Goal: Task Accomplishment & Management: Manage account settings

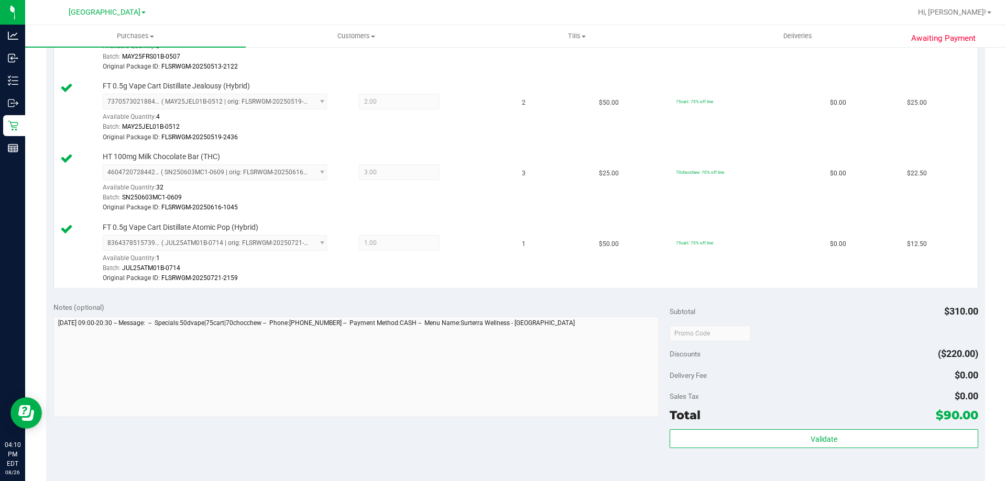
scroll to position [419, 0]
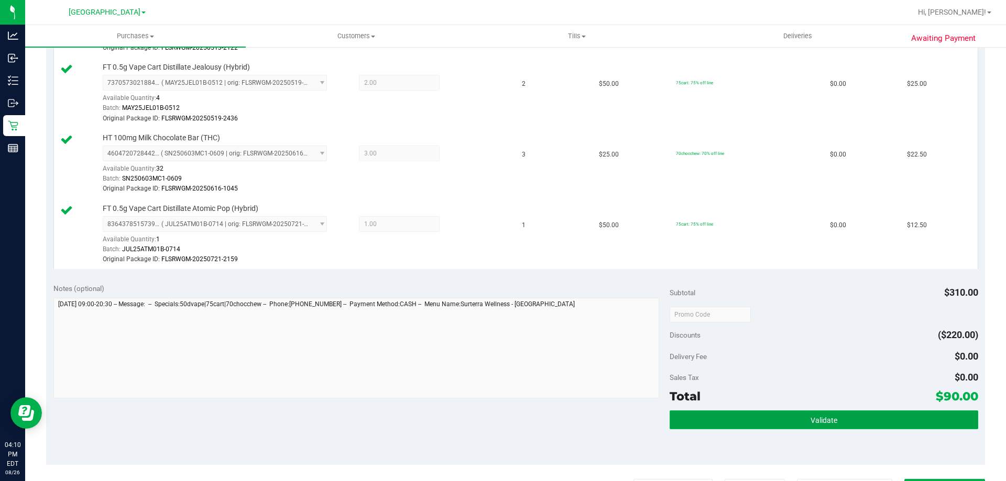
click at [759, 417] on button "Validate" at bounding box center [823, 420] width 308 height 19
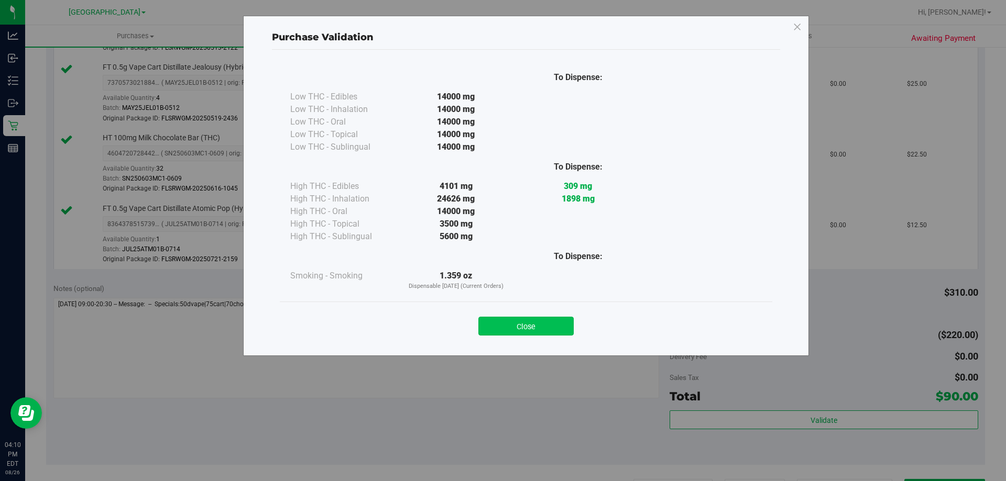
click at [518, 329] on button "Close" at bounding box center [525, 326] width 95 height 19
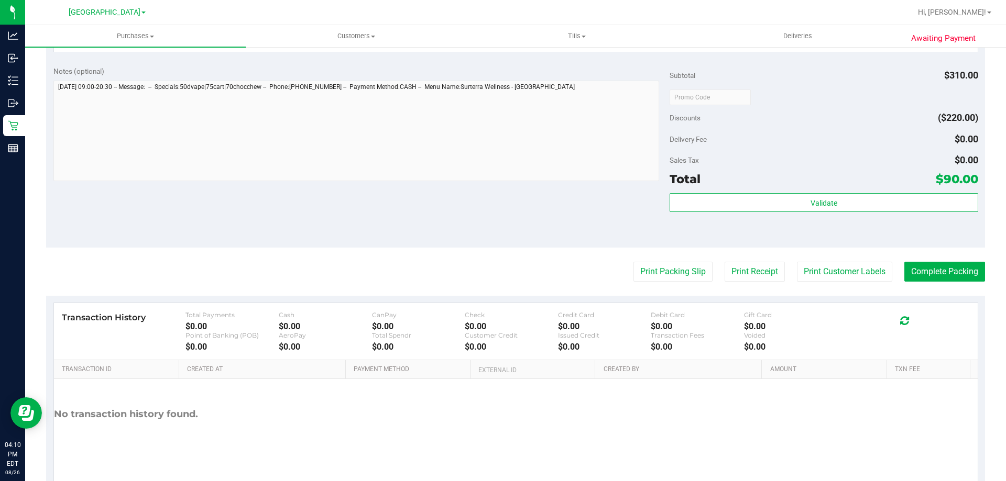
scroll to position [668, 0]
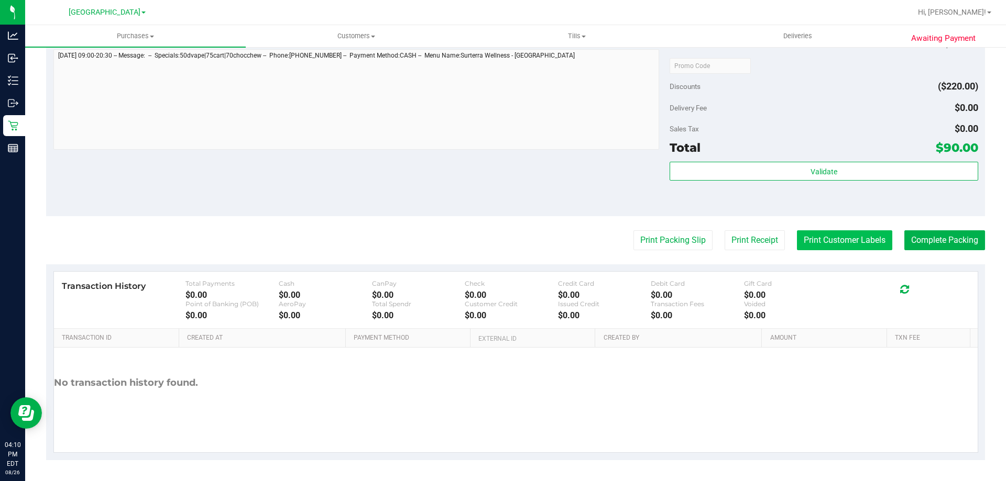
click at [806, 245] on button "Print Customer Labels" at bounding box center [844, 240] width 95 height 20
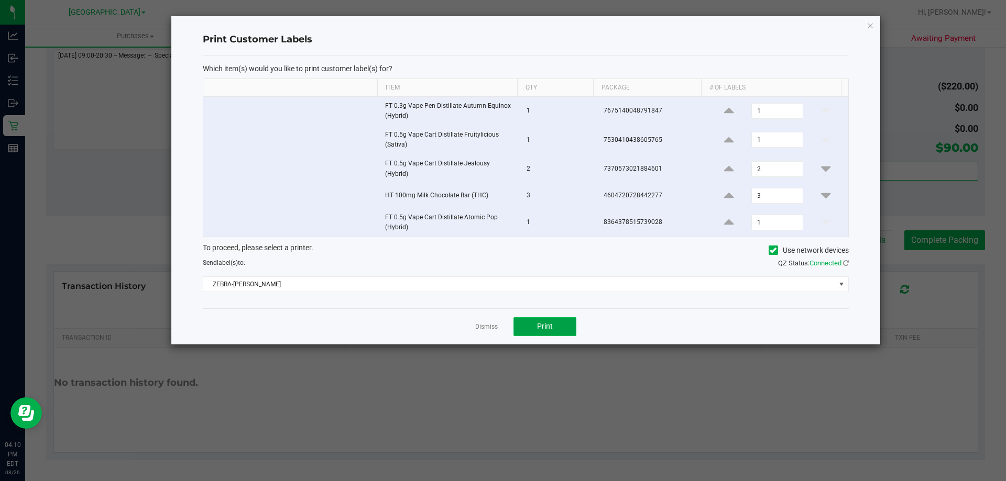
click at [561, 332] on button "Print" at bounding box center [544, 326] width 63 height 19
click at [492, 321] on app-cancel-button "Dismiss" at bounding box center [486, 326] width 23 height 11
click at [491, 325] on link "Dismiss" at bounding box center [486, 327] width 23 height 9
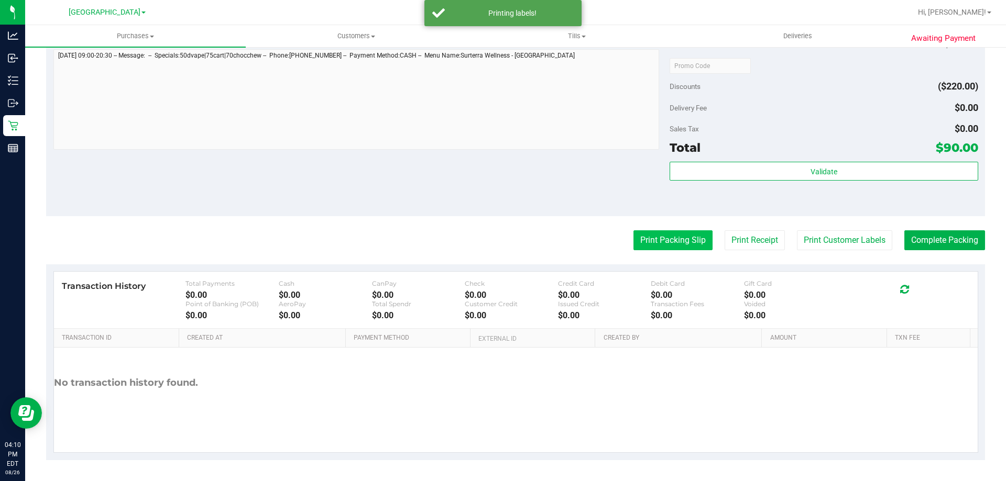
click at [633, 236] on button "Print Packing Slip" at bounding box center [672, 240] width 79 height 20
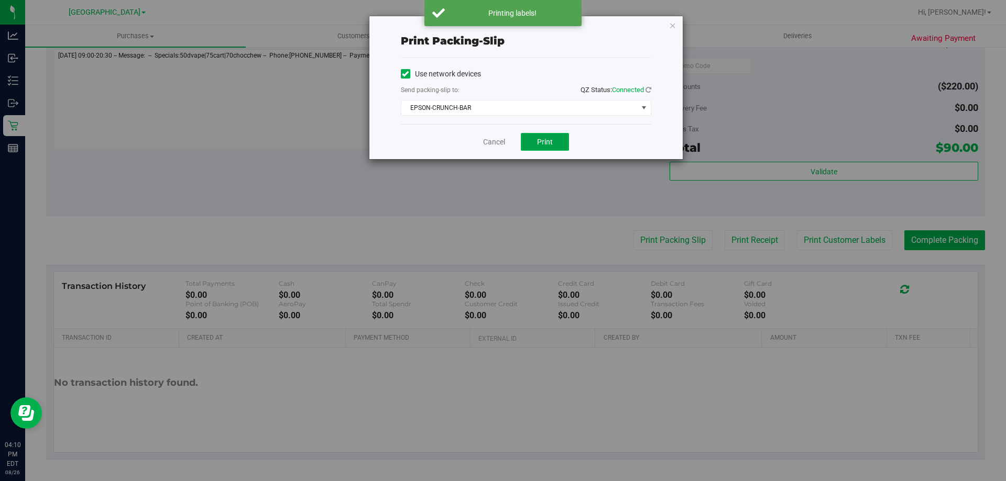
click at [554, 134] on button "Print" at bounding box center [545, 142] width 48 height 18
click at [487, 146] on link "Cancel" at bounding box center [494, 142] width 22 height 11
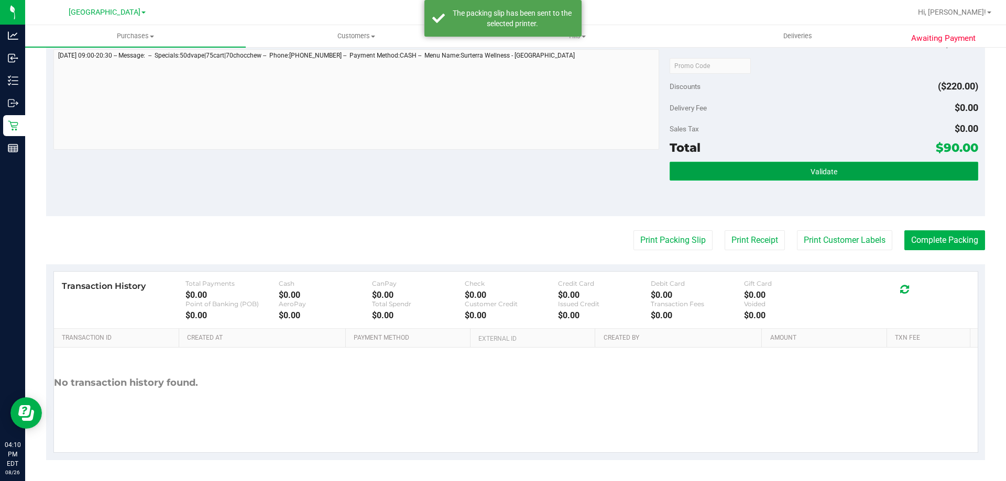
click at [797, 164] on button "Validate" at bounding box center [823, 171] width 308 height 19
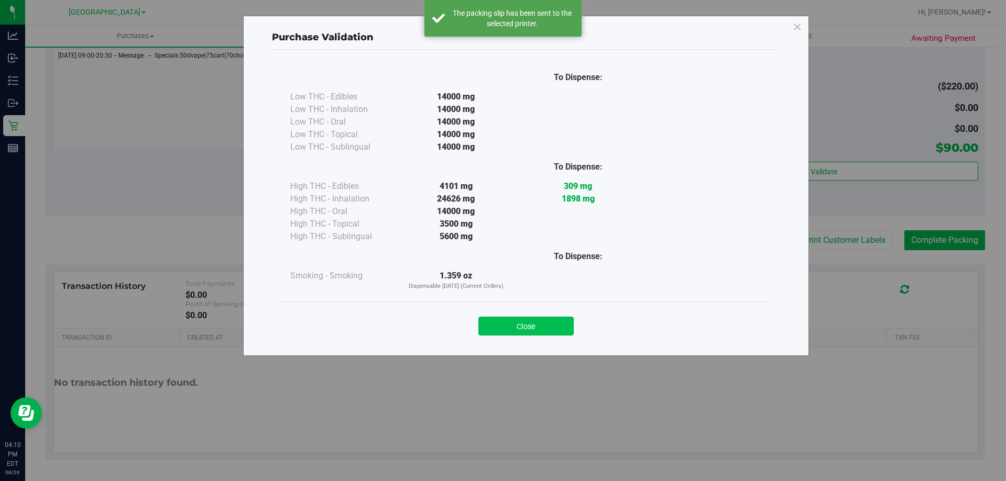
click at [554, 334] on button "Close" at bounding box center [525, 326] width 95 height 19
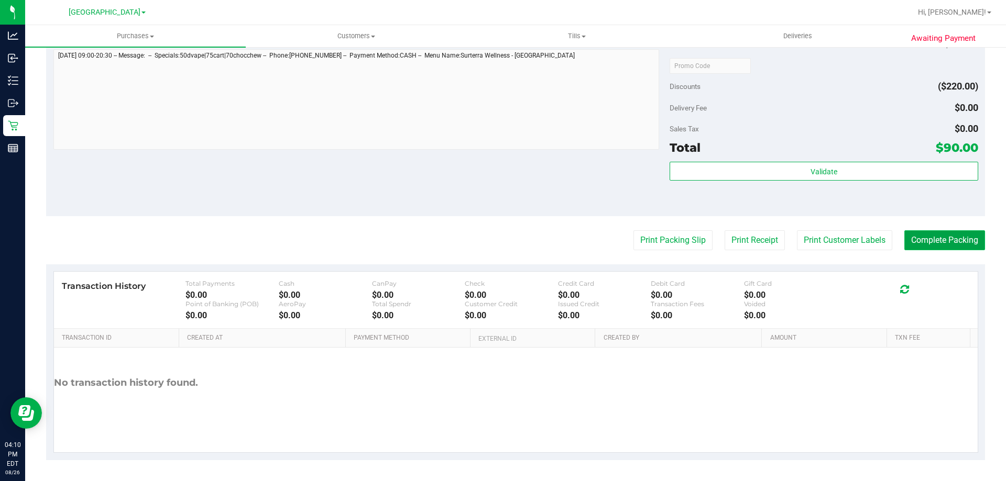
click at [928, 247] on button "Complete Packing" at bounding box center [944, 240] width 81 height 20
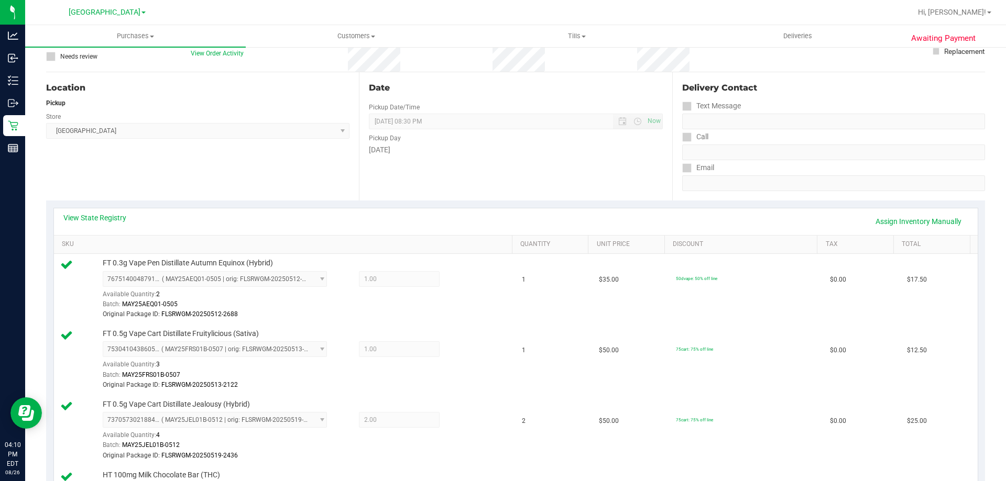
scroll to position [0, 0]
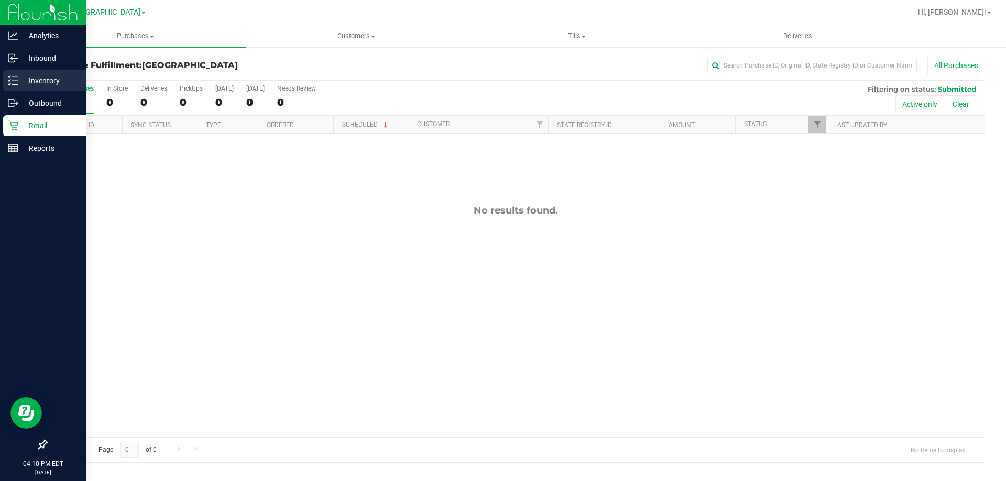
click at [38, 79] on p "Inventory" at bounding box center [49, 80] width 63 height 13
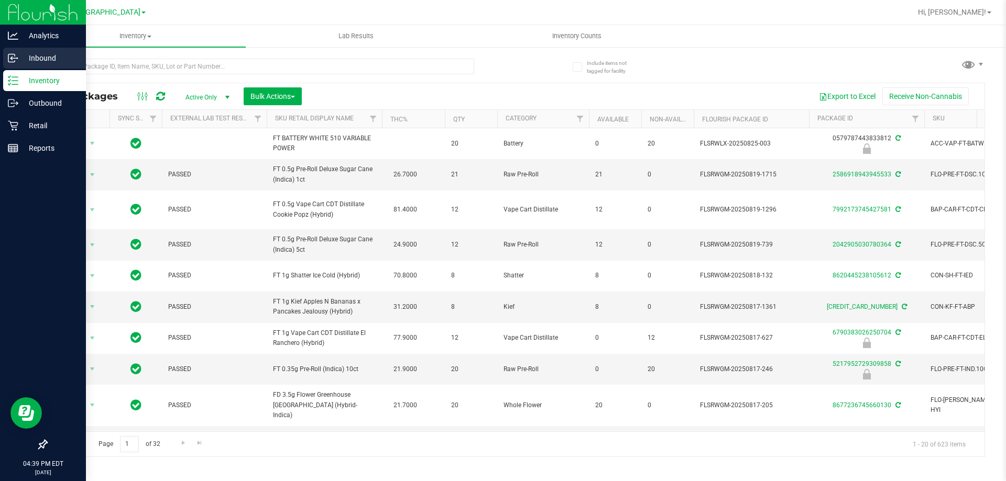
click at [18, 53] on icon at bounding box center [13, 58] width 10 height 10
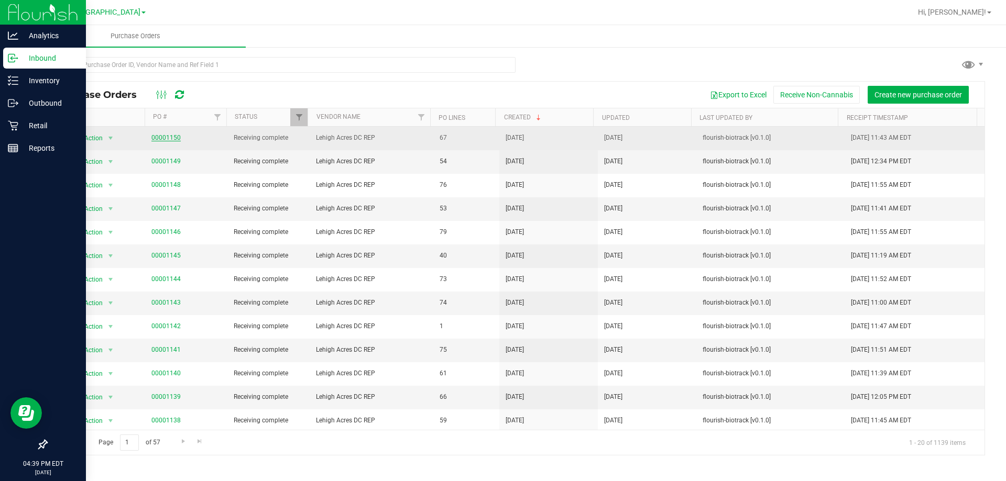
click at [174, 135] on link "00001150" at bounding box center [165, 137] width 29 height 7
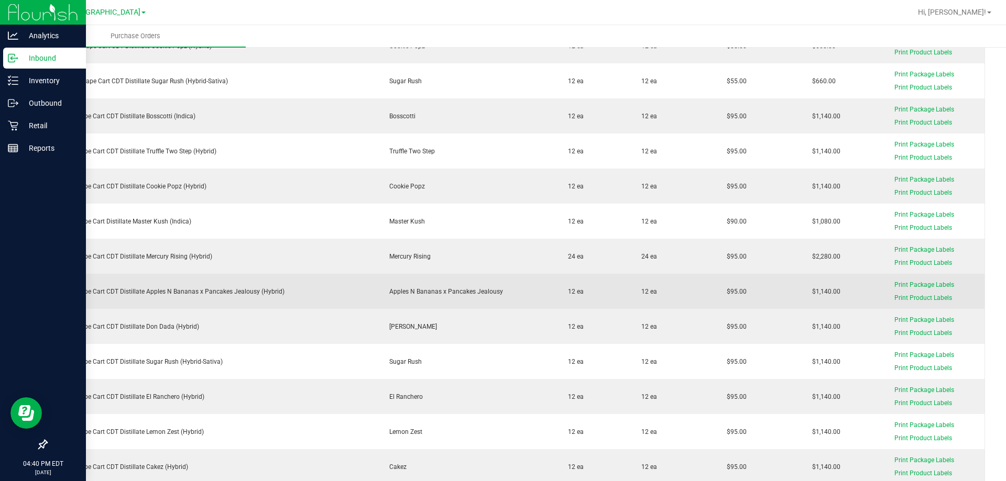
scroll to position [1676, 0]
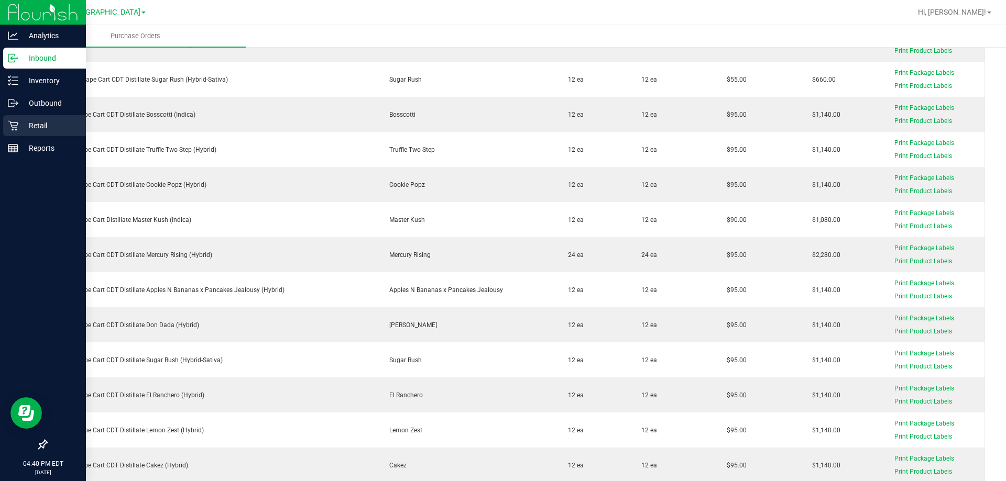
click at [23, 133] on div "Retail" at bounding box center [44, 125] width 83 height 21
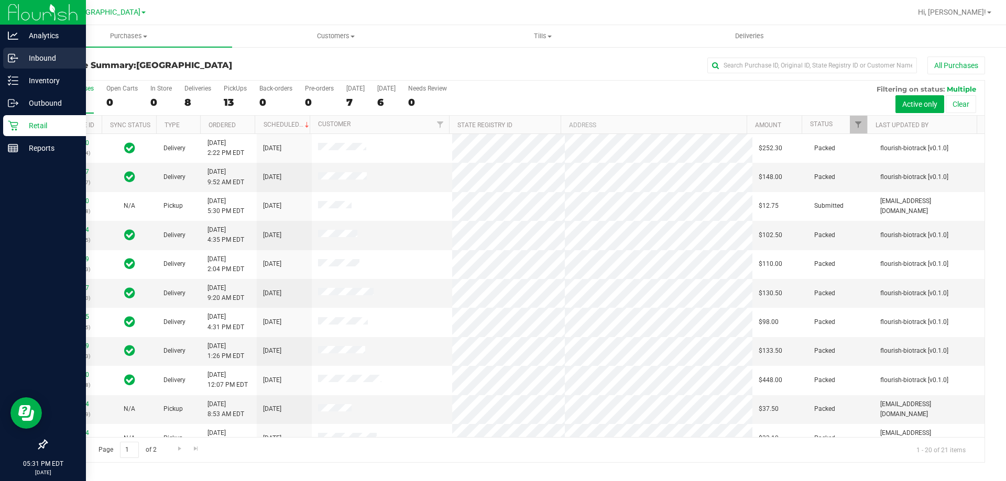
click at [4, 68] on link "Inbound" at bounding box center [43, 59] width 86 height 23
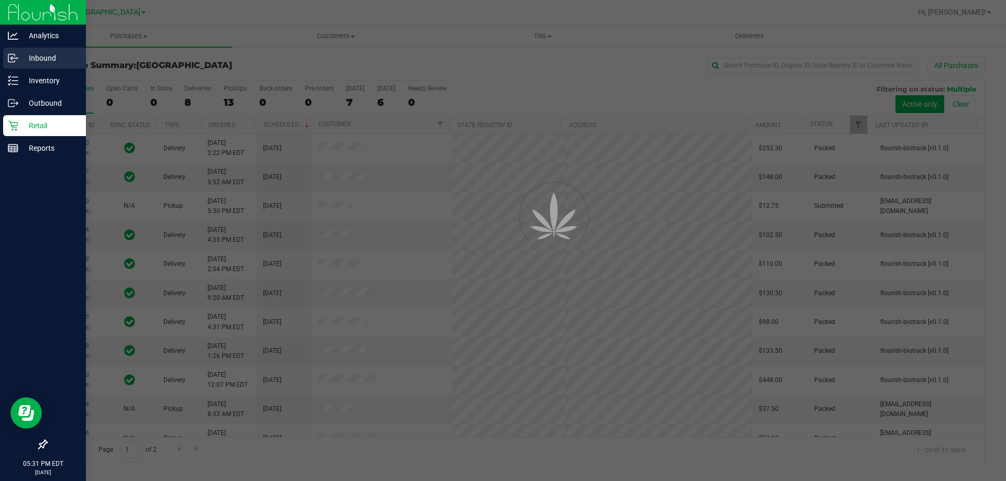
click at [6, 69] on link "Inbound" at bounding box center [43, 59] width 86 height 23
click at [24, 86] on div at bounding box center [503, 240] width 1006 height 481
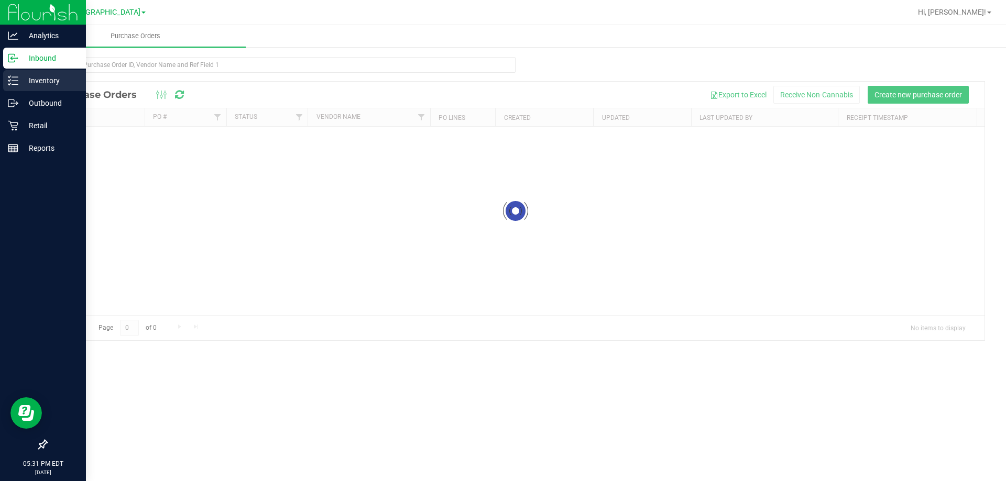
click at [9, 84] on icon at bounding box center [13, 80] width 10 height 10
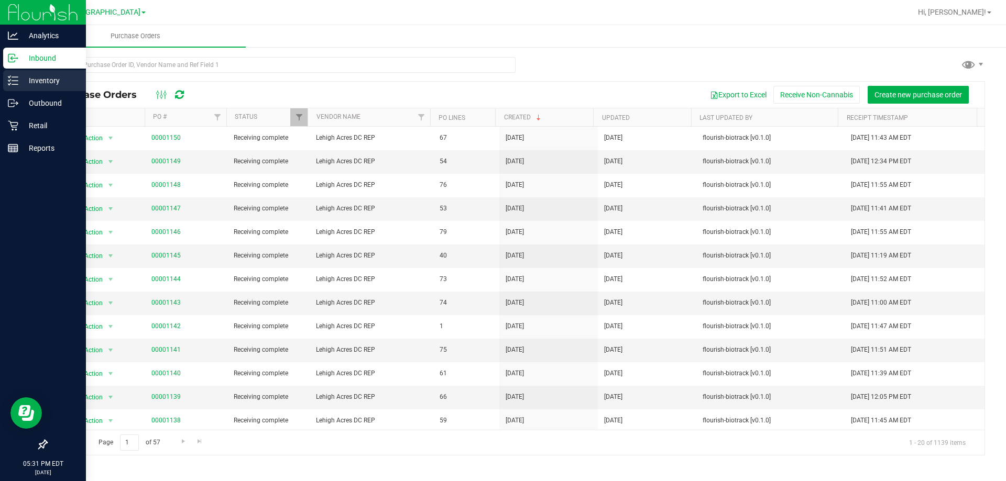
click at [40, 90] on div "Inventory" at bounding box center [44, 80] width 83 height 21
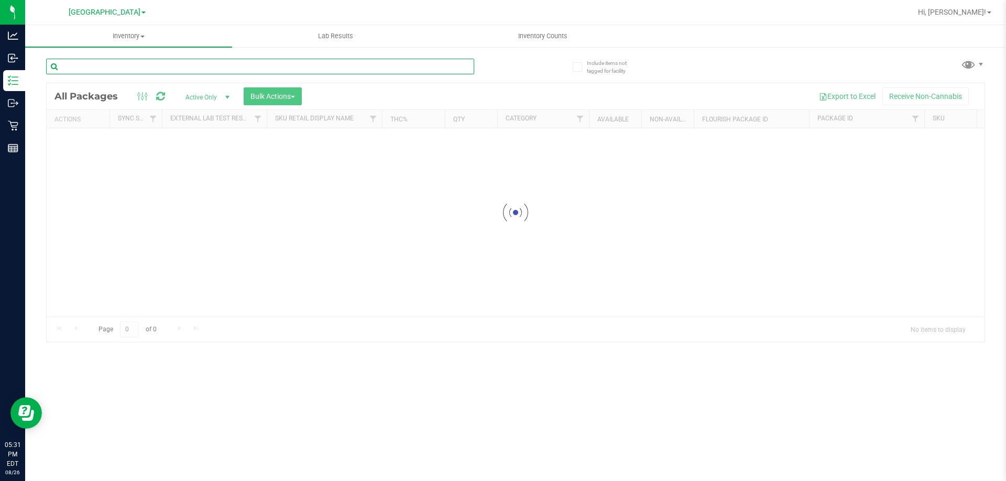
click at [117, 70] on input "text" at bounding box center [260, 67] width 428 height 16
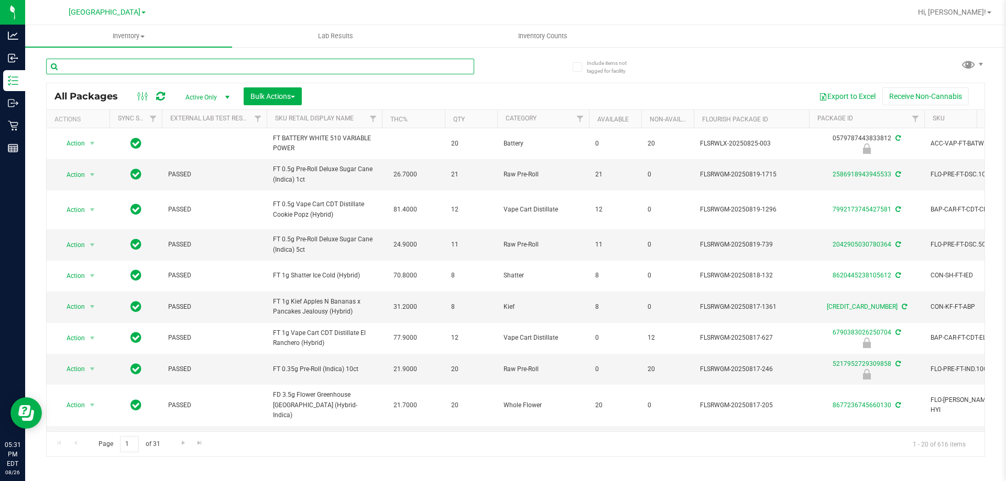
type input "b"
type input "dbr"
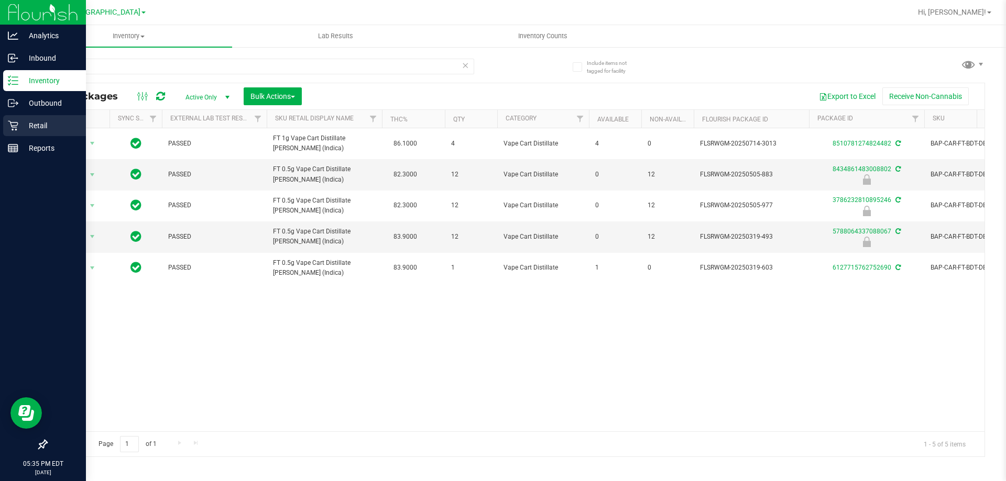
click at [23, 123] on div "Analytics Inbound Inventory Outbound Retail Reports 05:35 PM EDT [DATE] 08/26 […" at bounding box center [503, 240] width 1006 height 481
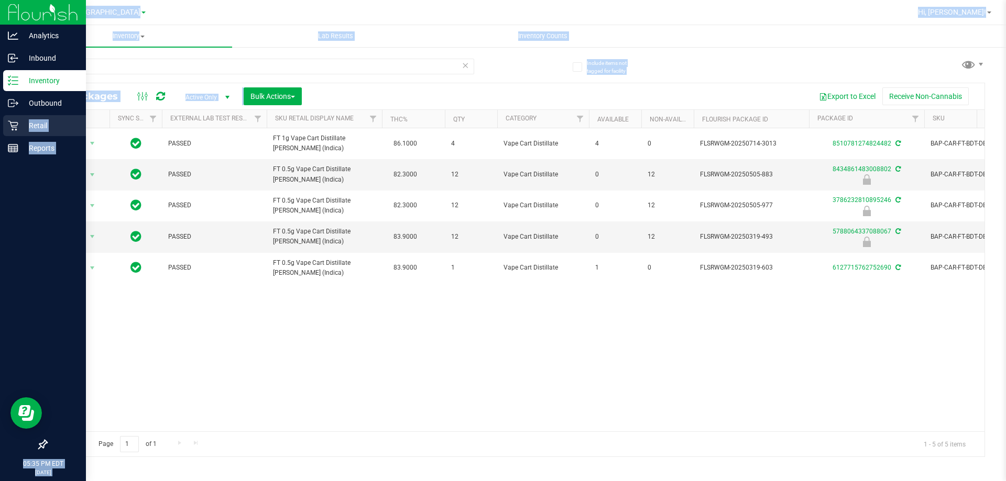
click at [20, 126] on p "Retail" at bounding box center [49, 125] width 63 height 13
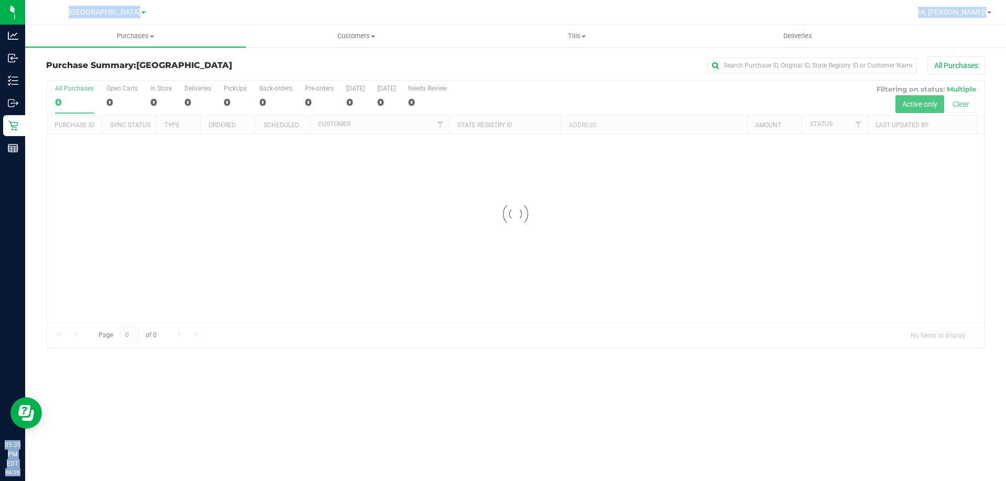
click at [518, 196] on div at bounding box center [515, 214] width 937 height 267
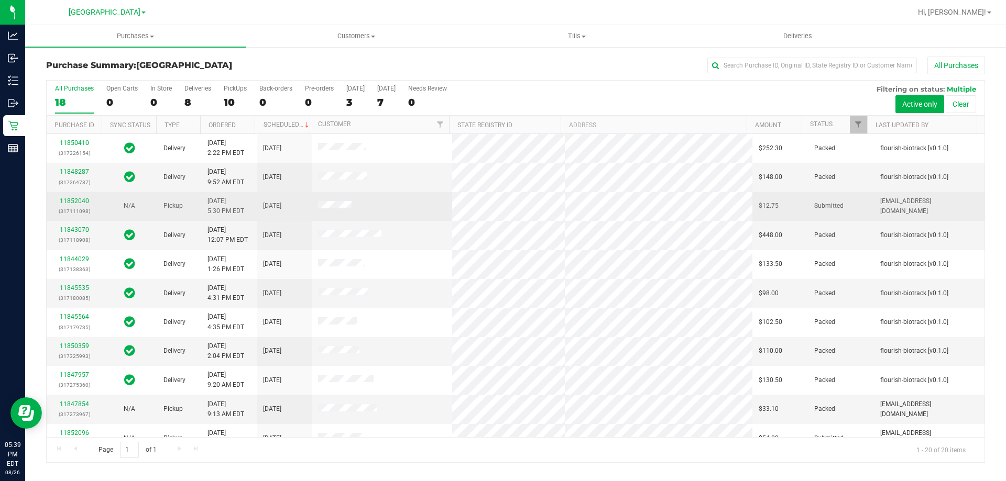
scroll to position [105, 0]
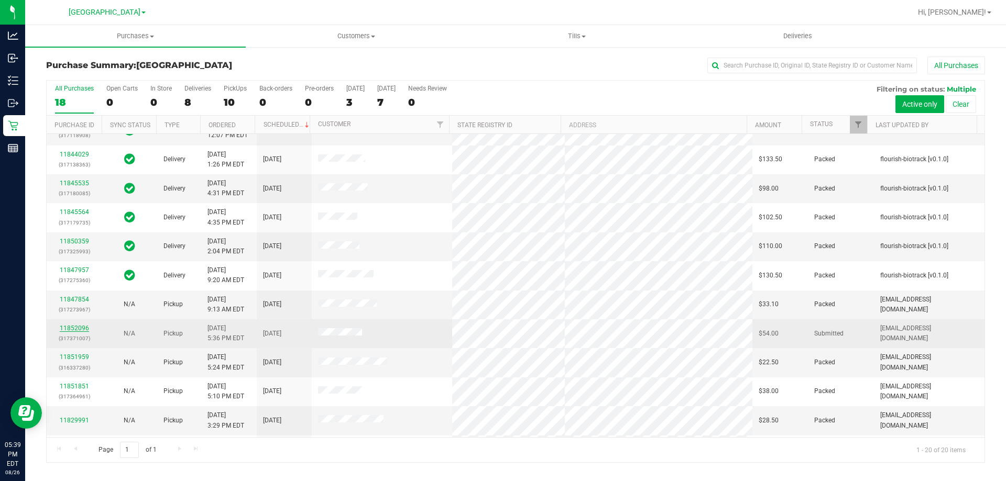
click at [76, 330] on link "11852096" at bounding box center [74, 328] width 29 height 7
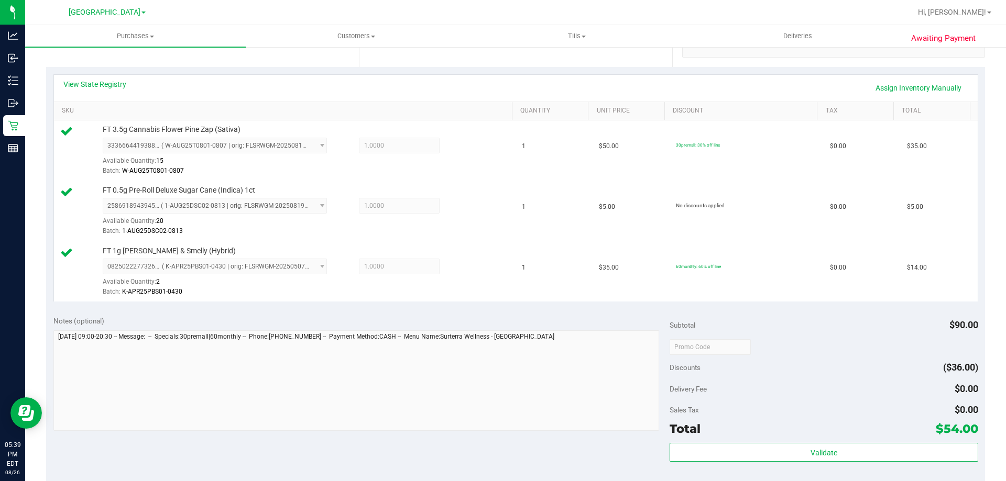
scroll to position [217, 0]
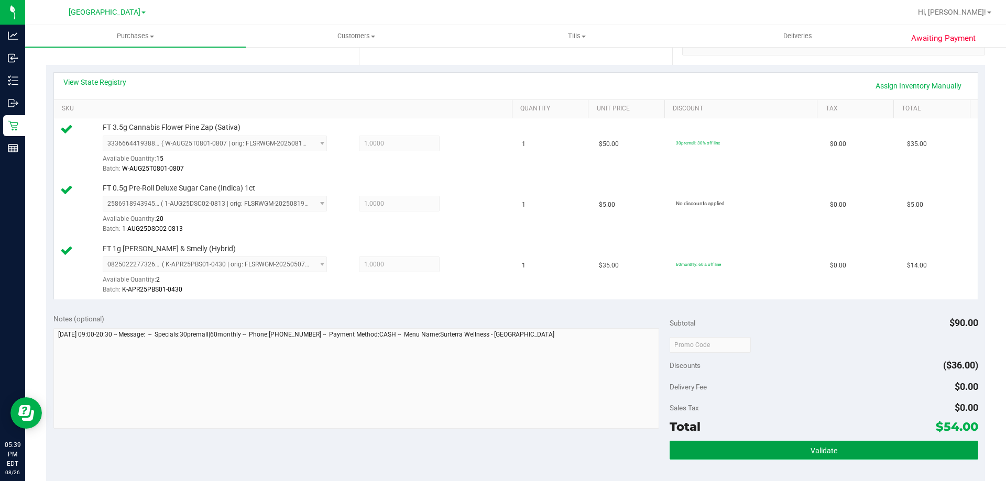
click at [877, 453] on button "Validate" at bounding box center [823, 450] width 308 height 19
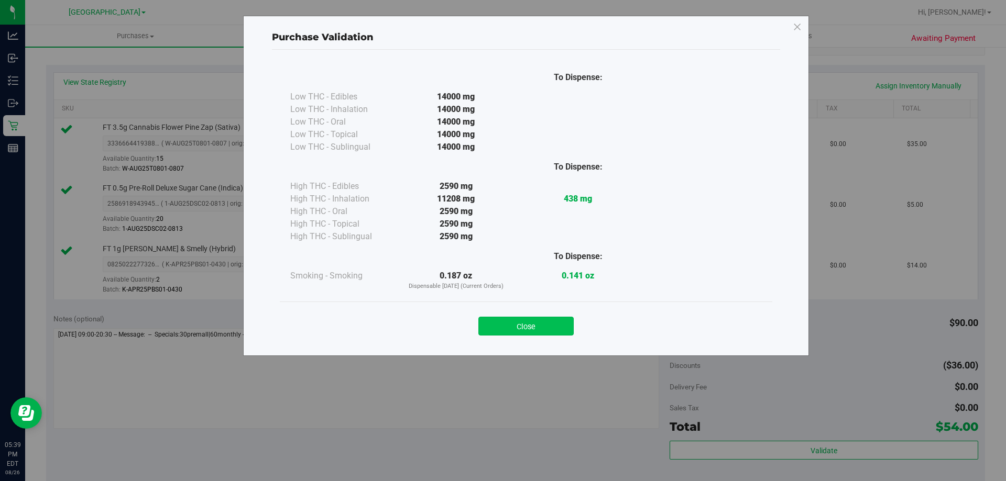
click at [545, 329] on button "Close" at bounding box center [525, 326] width 95 height 19
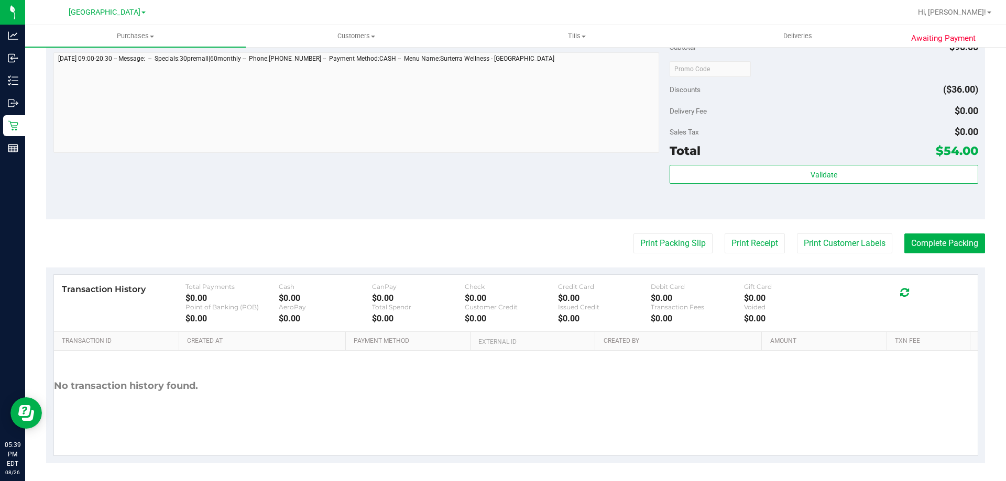
scroll to position [497, 0]
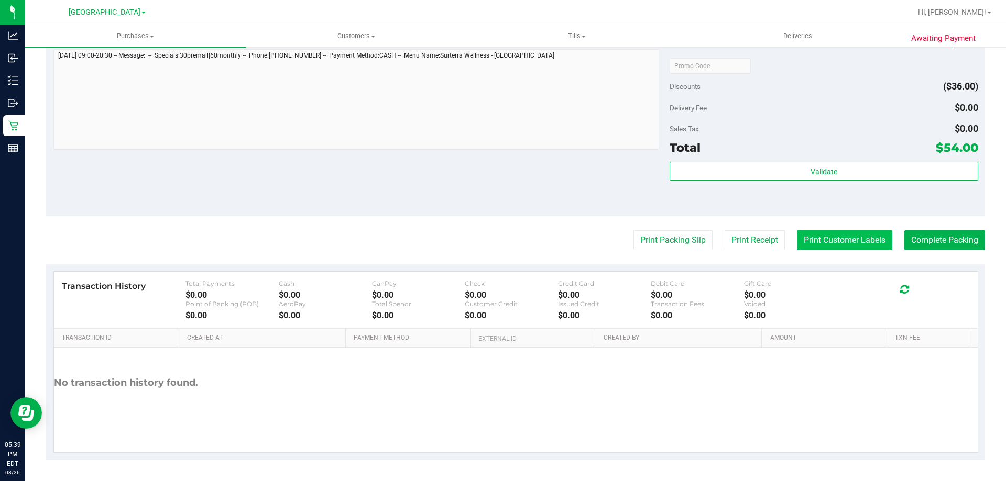
click at [828, 246] on button "Print Customer Labels" at bounding box center [844, 240] width 95 height 20
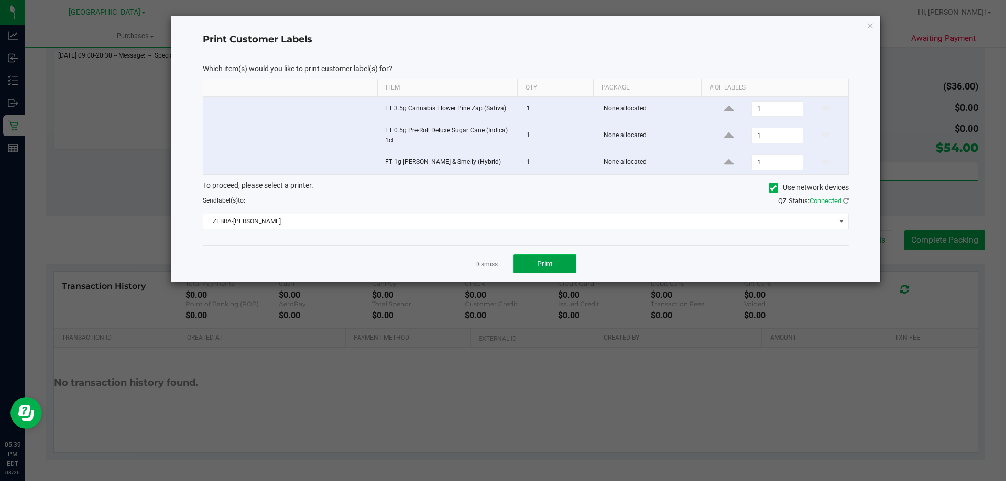
click at [540, 257] on button "Print" at bounding box center [544, 264] width 63 height 19
click at [475, 267] on link "Dismiss" at bounding box center [486, 264] width 23 height 9
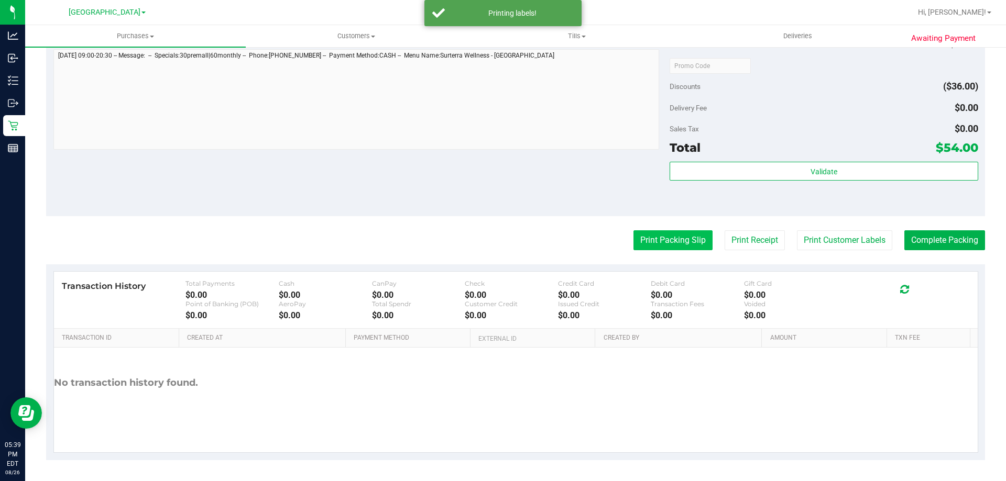
click at [653, 244] on button "Print Packing Slip" at bounding box center [672, 240] width 79 height 20
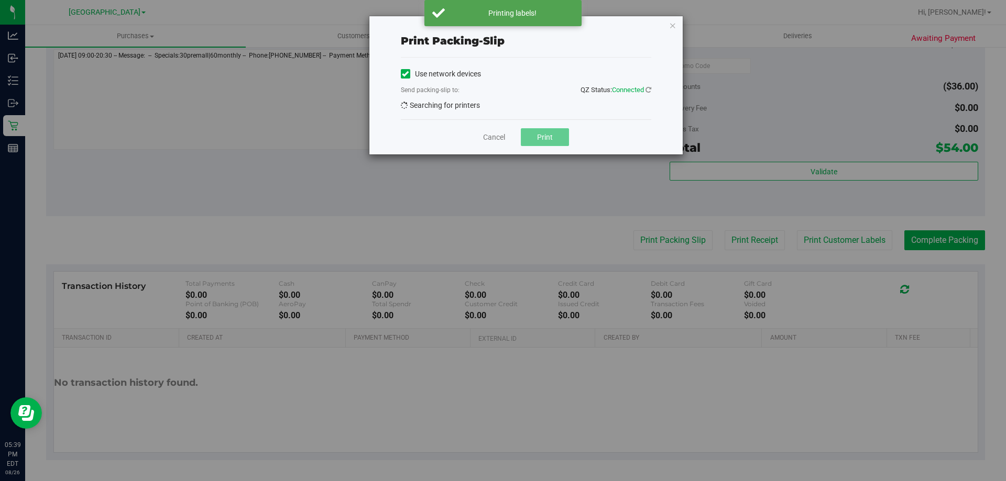
click at [549, 136] on button "Print" at bounding box center [545, 137] width 48 height 18
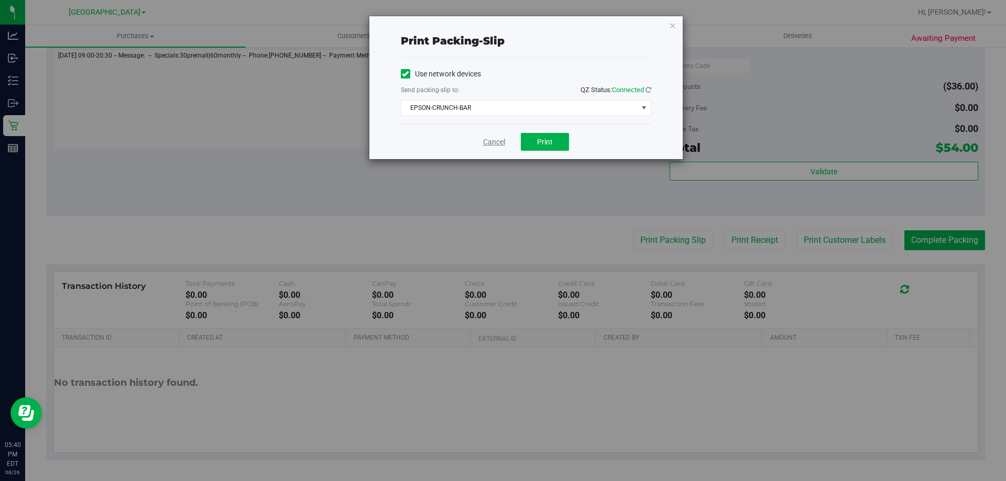
click at [489, 142] on link "Cancel" at bounding box center [494, 142] width 22 height 11
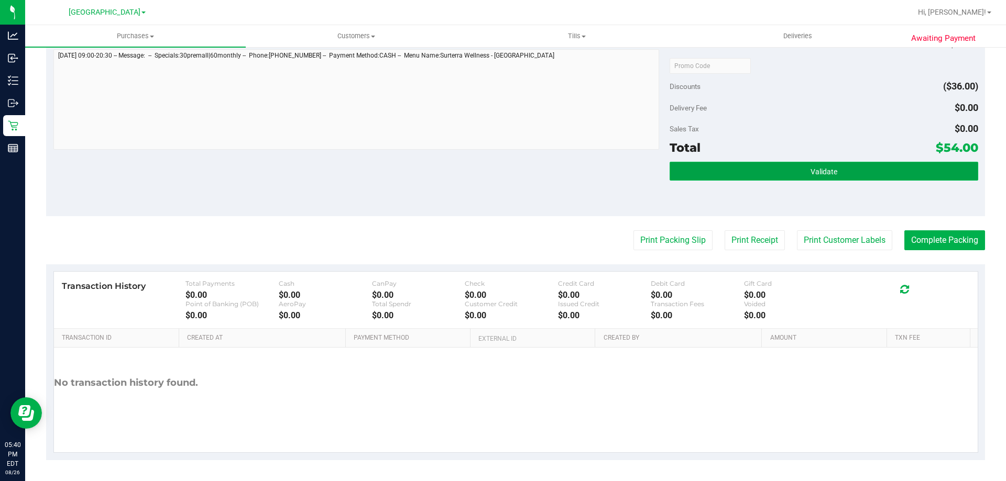
click at [749, 170] on button "Validate" at bounding box center [823, 171] width 308 height 19
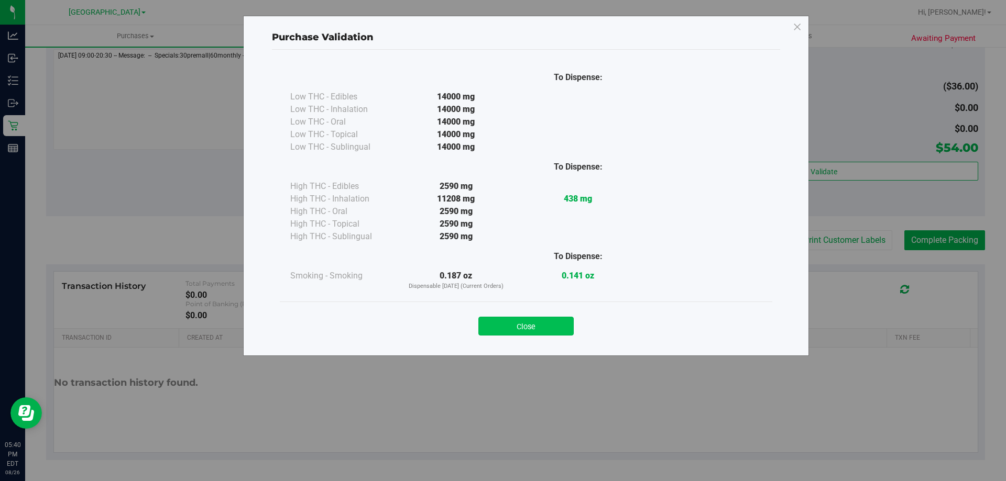
click at [541, 332] on button "Close" at bounding box center [525, 326] width 95 height 19
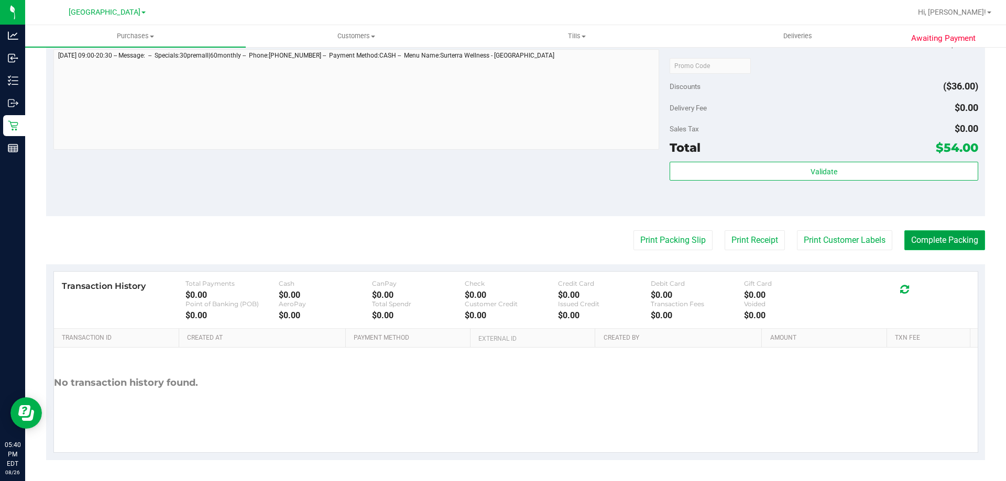
click at [967, 250] on button "Complete Packing" at bounding box center [944, 240] width 81 height 20
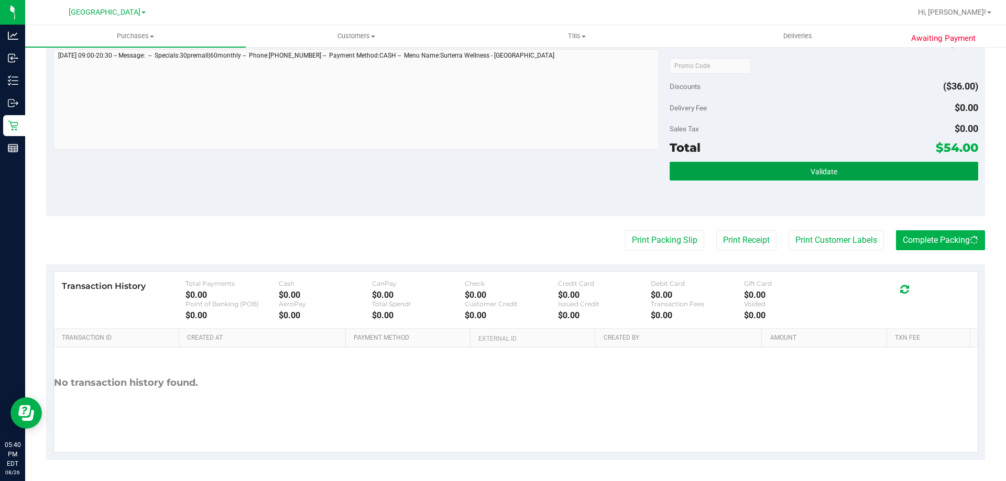
click at [877, 167] on button "Validate" at bounding box center [823, 171] width 308 height 19
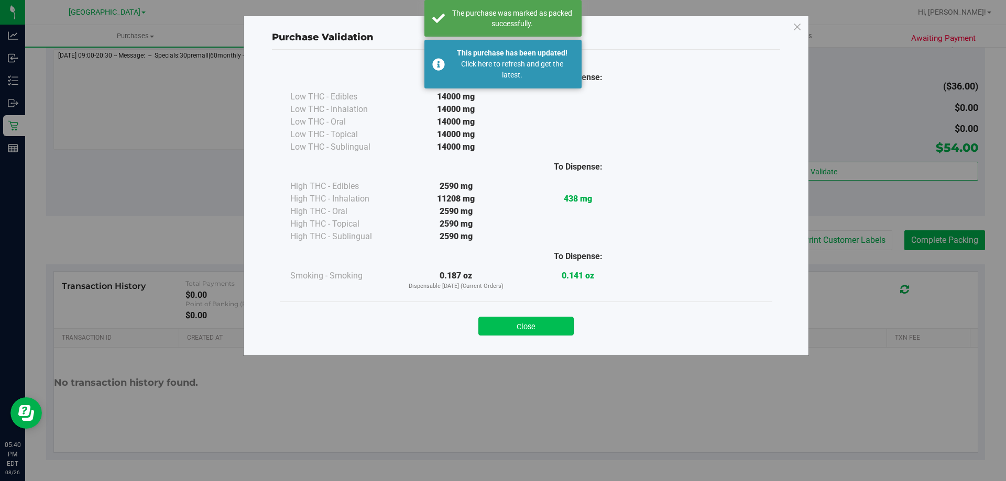
click at [504, 326] on button "Close" at bounding box center [525, 326] width 95 height 19
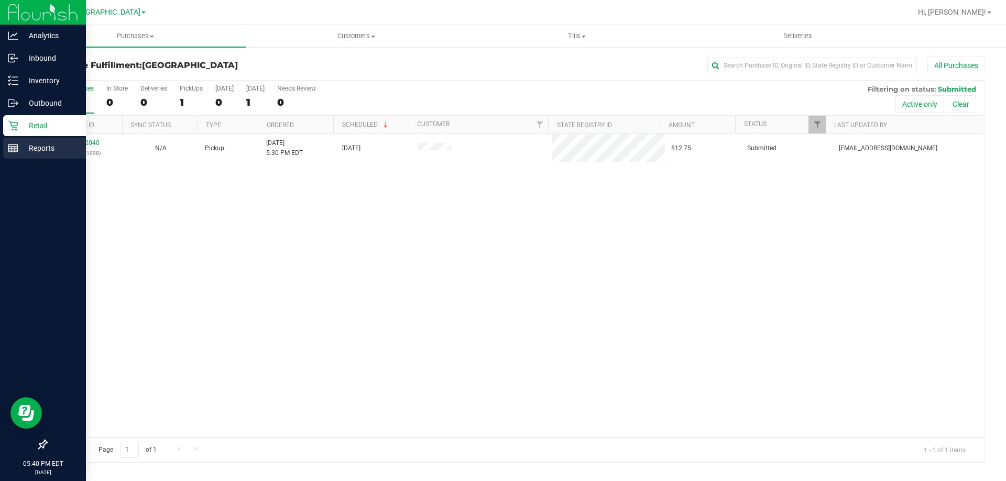
click at [19, 140] on div "Reports" at bounding box center [44, 148] width 83 height 21
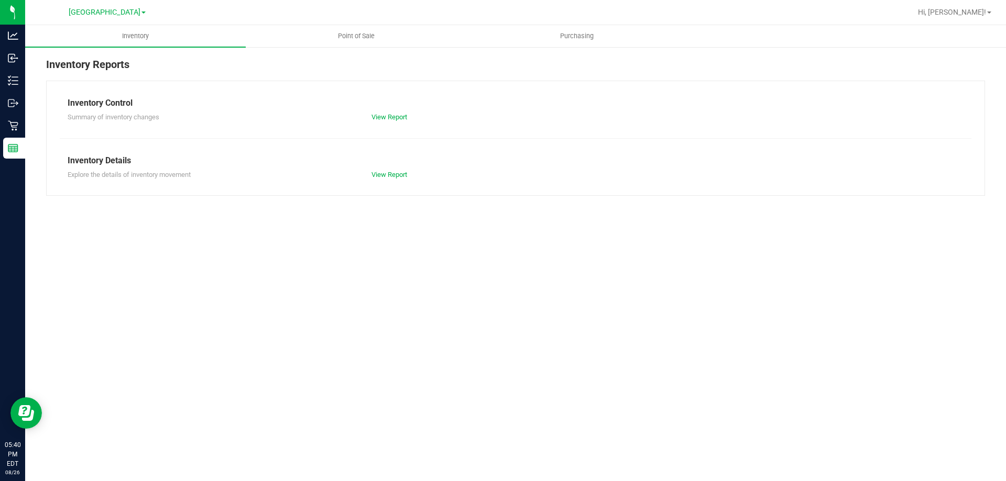
click at [334, 25] on nav "North Port WC Hi, [PERSON_NAME]!" at bounding box center [515, 12] width 980 height 25
click at [340, 41] on uib-tab-heading "Point of Sale" at bounding box center [355, 36] width 219 height 21
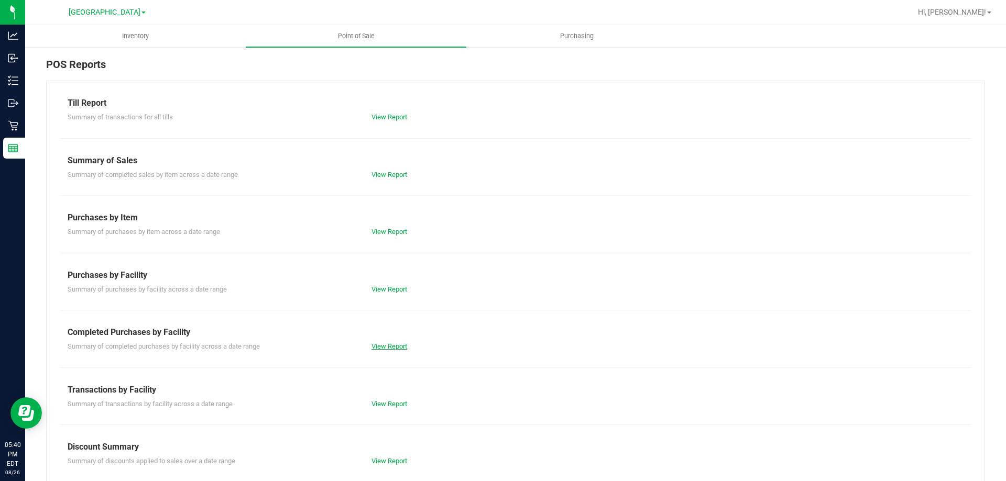
click at [392, 347] on link "View Report" at bounding box center [389, 347] width 36 height 8
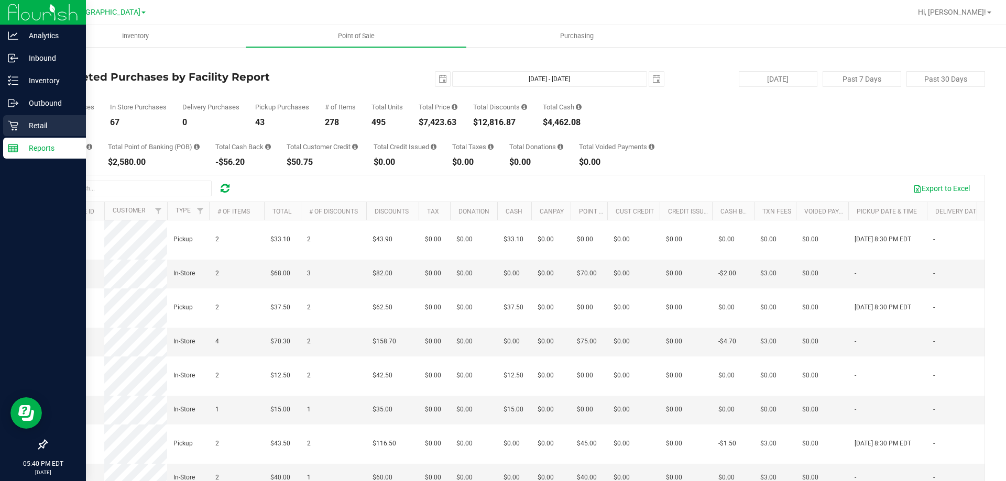
click at [24, 129] on p "Retail" at bounding box center [49, 125] width 63 height 13
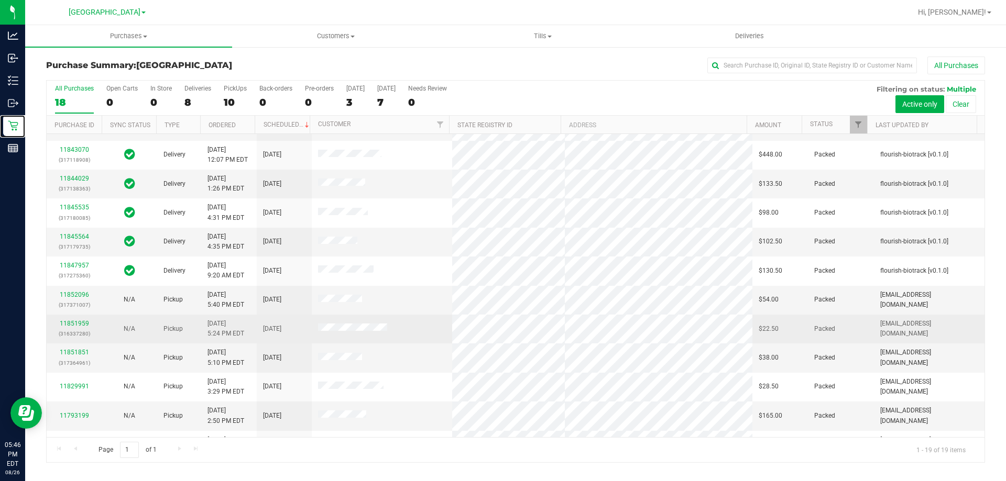
scroll to position [248, 0]
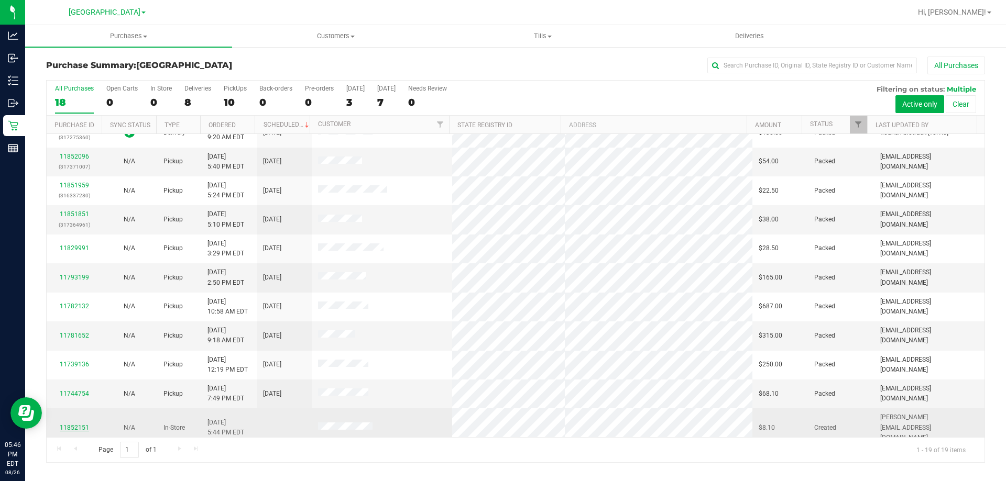
click at [69, 424] on link "11852151" at bounding box center [74, 427] width 29 height 7
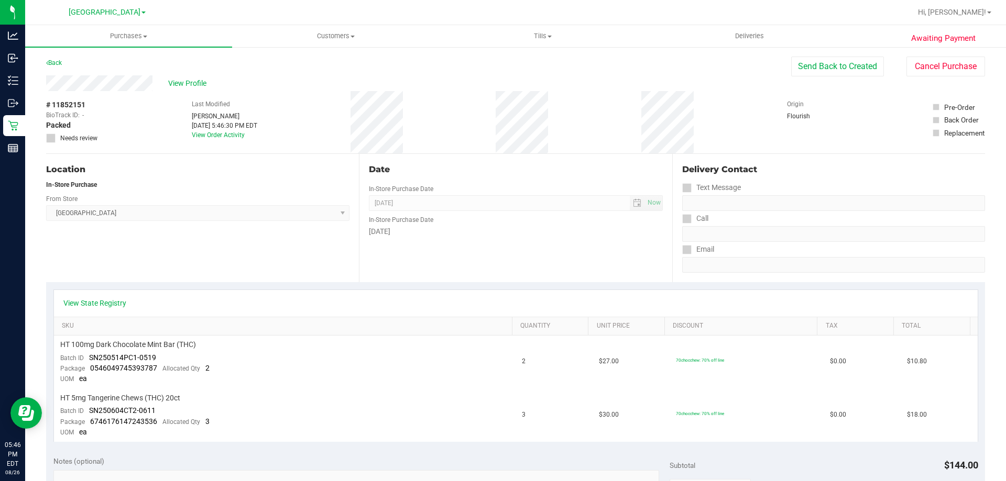
scroll to position [105, 0]
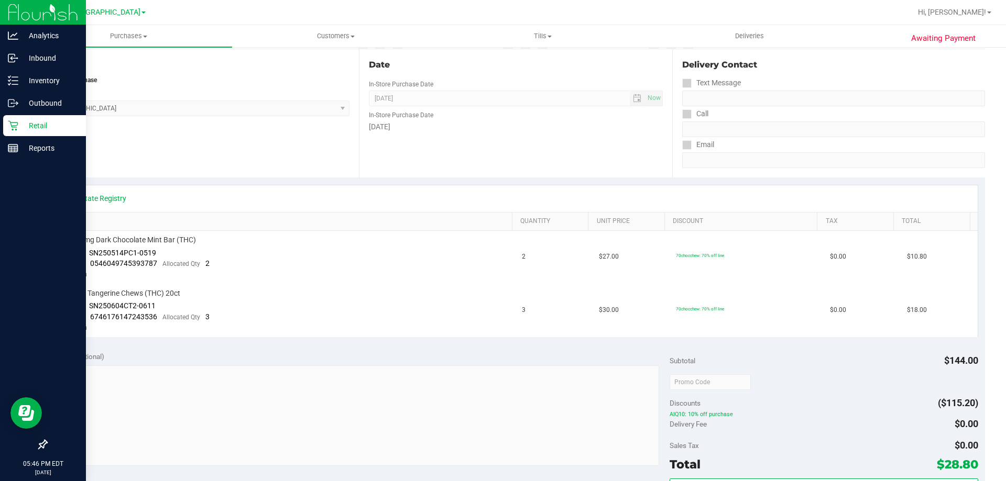
click at [36, 135] on div "Retail" at bounding box center [44, 125] width 83 height 21
